Goal: Task Accomplishment & Management: Manage account settings

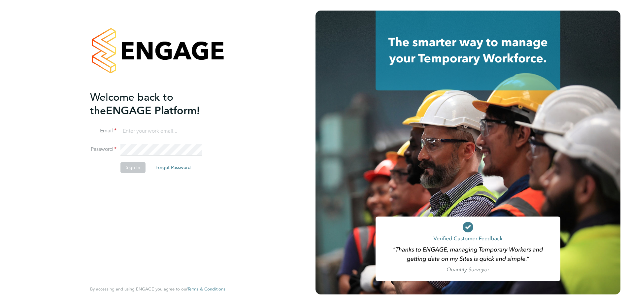
type input "martyn.reed@cpplc.com"
click at [131, 169] on button "Sign In" at bounding box center [133, 167] width 25 height 11
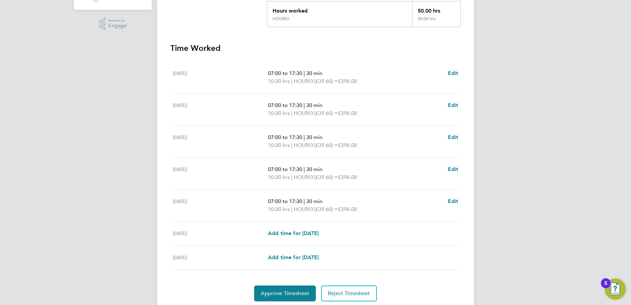
scroll to position [177, 0]
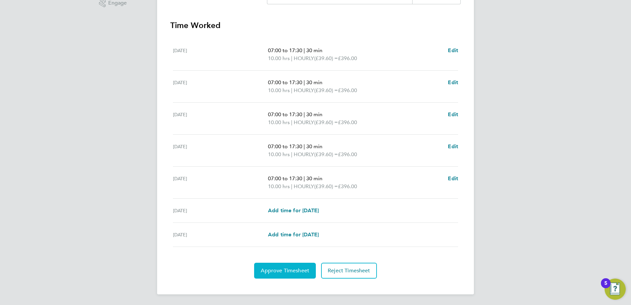
click at [283, 272] on span "Approve Timesheet" at bounding box center [285, 270] width 49 height 7
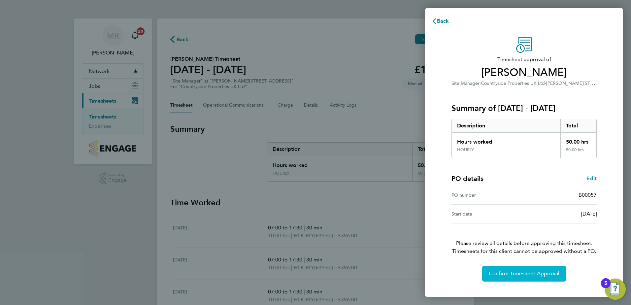
click at [517, 274] on span "Confirm Timesheet Approval" at bounding box center [524, 273] width 71 height 7
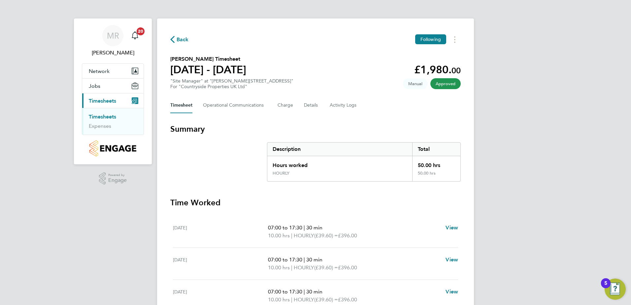
click at [101, 118] on link "Timesheets" at bounding box center [102, 117] width 27 height 6
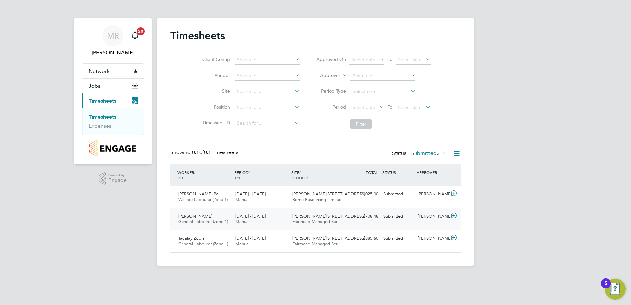
click at [212, 215] on span "Keiron Mccormack" at bounding box center [195, 216] width 34 height 6
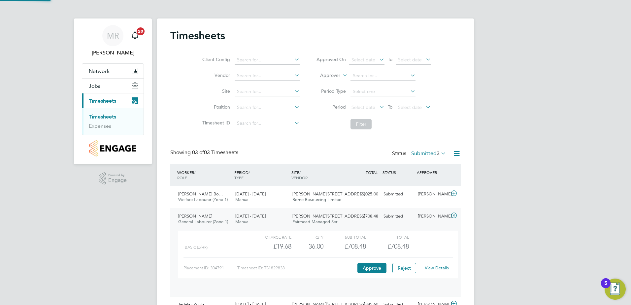
scroll to position [11, 64]
click at [438, 266] on link "View Details" at bounding box center [437, 268] width 24 height 6
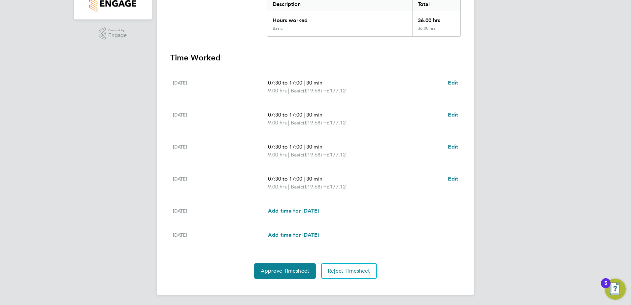
scroll to position [145, 0]
click at [284, 271] on span "Approve Timesheet" at bounding box center [285, 270] width 49 height 7
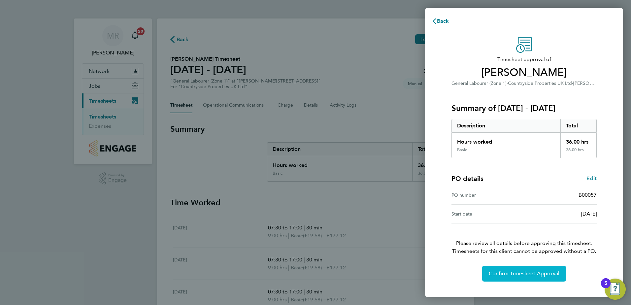
click at [533, 276] on span "Confirm Timesheet Approval" at bounding box center [524, 273] width 71 height 7
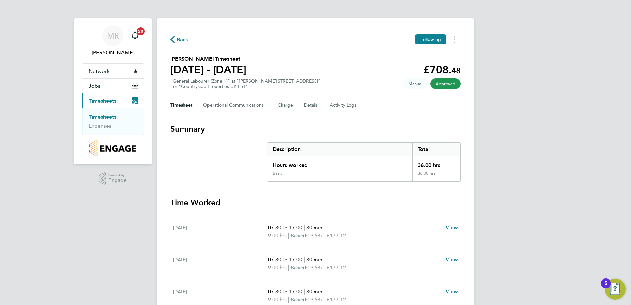
click at [111, 115] on link "Timesheets" at bounding box center [102, 117] width 27 height 6
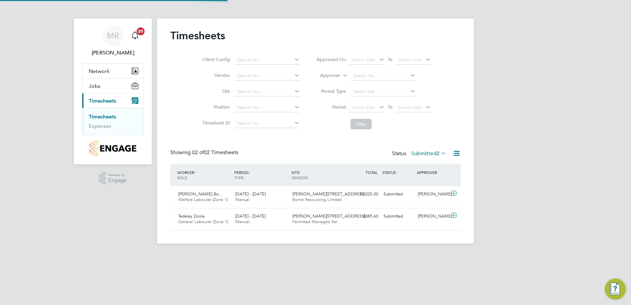
scroll to position [17, 57]
click at [189, 218] on span "Tadalay Zoola" at bounding box center [191, 216] width 26 height 6
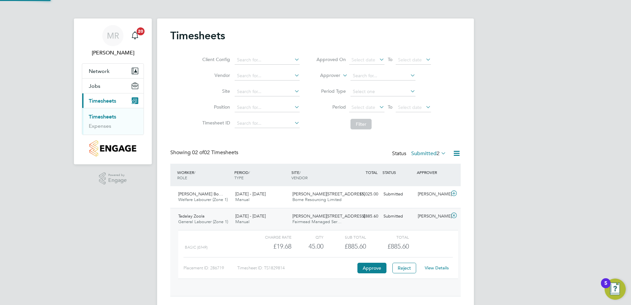
scroll to position [11, 64]
click at [365, 267] on button "Approve" at bounding box center [372, 268] width 29 height 11
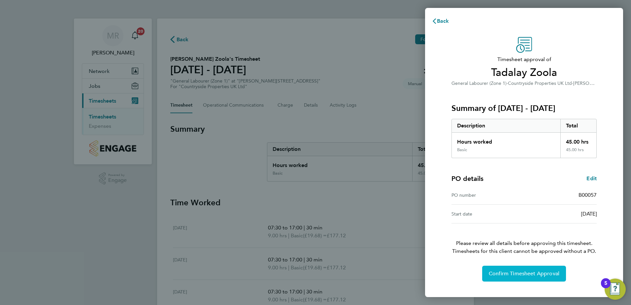
click at [522, 276] on span "Confirm Timesheet Approval" at bounding box center [524, 273] width 71 height 7
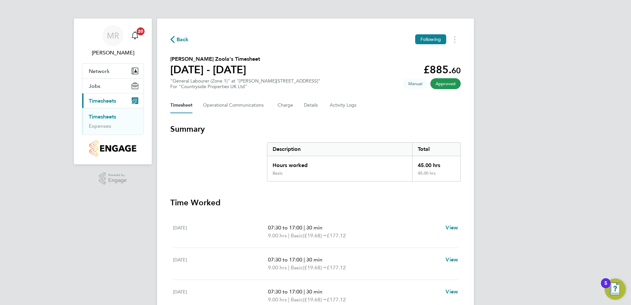
click at [110, 116] on link "Timesheets" at bounding box center [102, 117] width 27 height 6
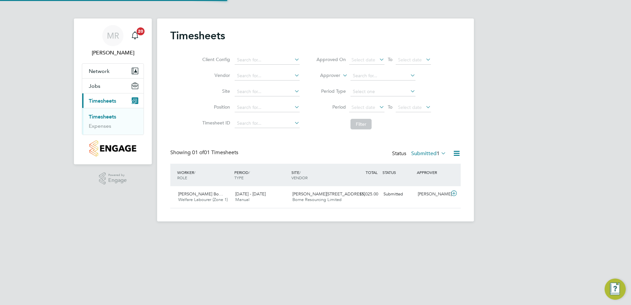
scroll to position [17, 57]
click at [201, 194] on span "[PERSON_NAME] Bo…" at bounding box center [200, 194] width 45 height 6
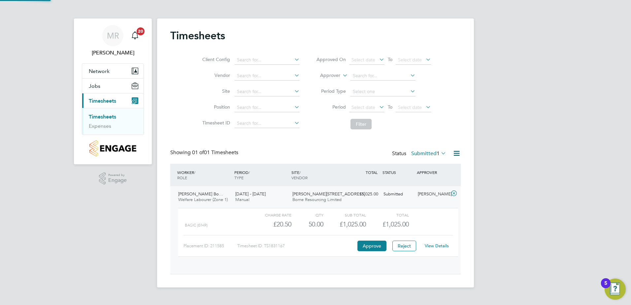
scroll to position [11, 64]
click at [375, 248] on button "Approve" at bounding box center [372, 246] width 29 height 11
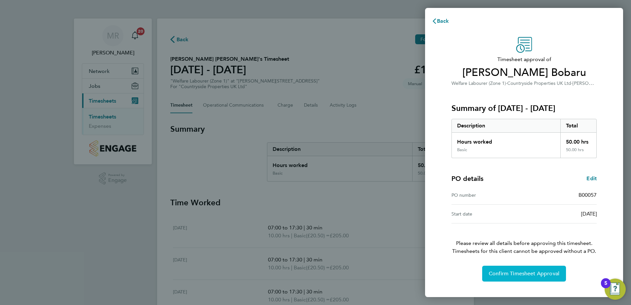
click at [537, 276] on span "Confirm Timesheet Approval" at bounding box center [524, 273] width 71 height 7
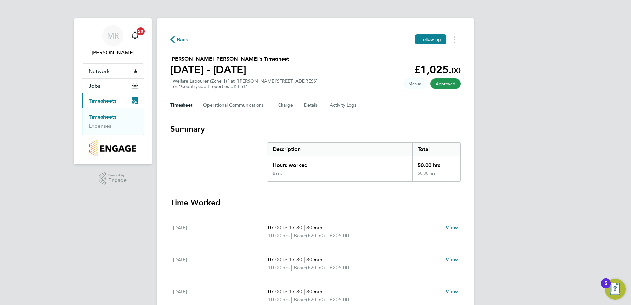
click at [631, 257] on html "[PERSON_NAME] Notifications 20 Applications: Network Team Members Sites Jobs Va…" at bounding box center [315, 225] width 631 height 451
